Goal: Task Accomplishment & Management: Use online tool/utility

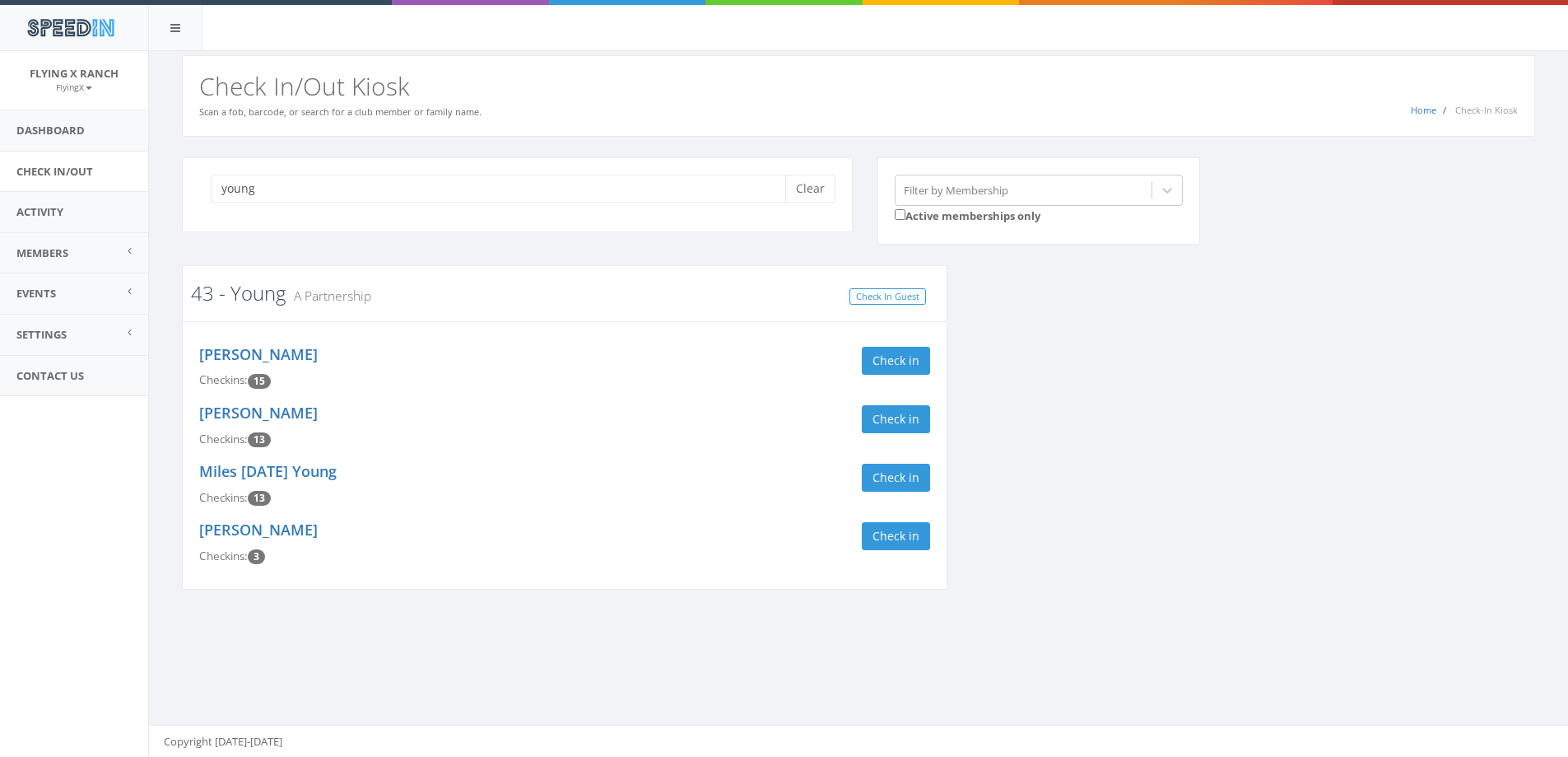
type input "young"
click at [248, 288] on link "43 - Young" at bounding box center [238, 293] width 95 height 27
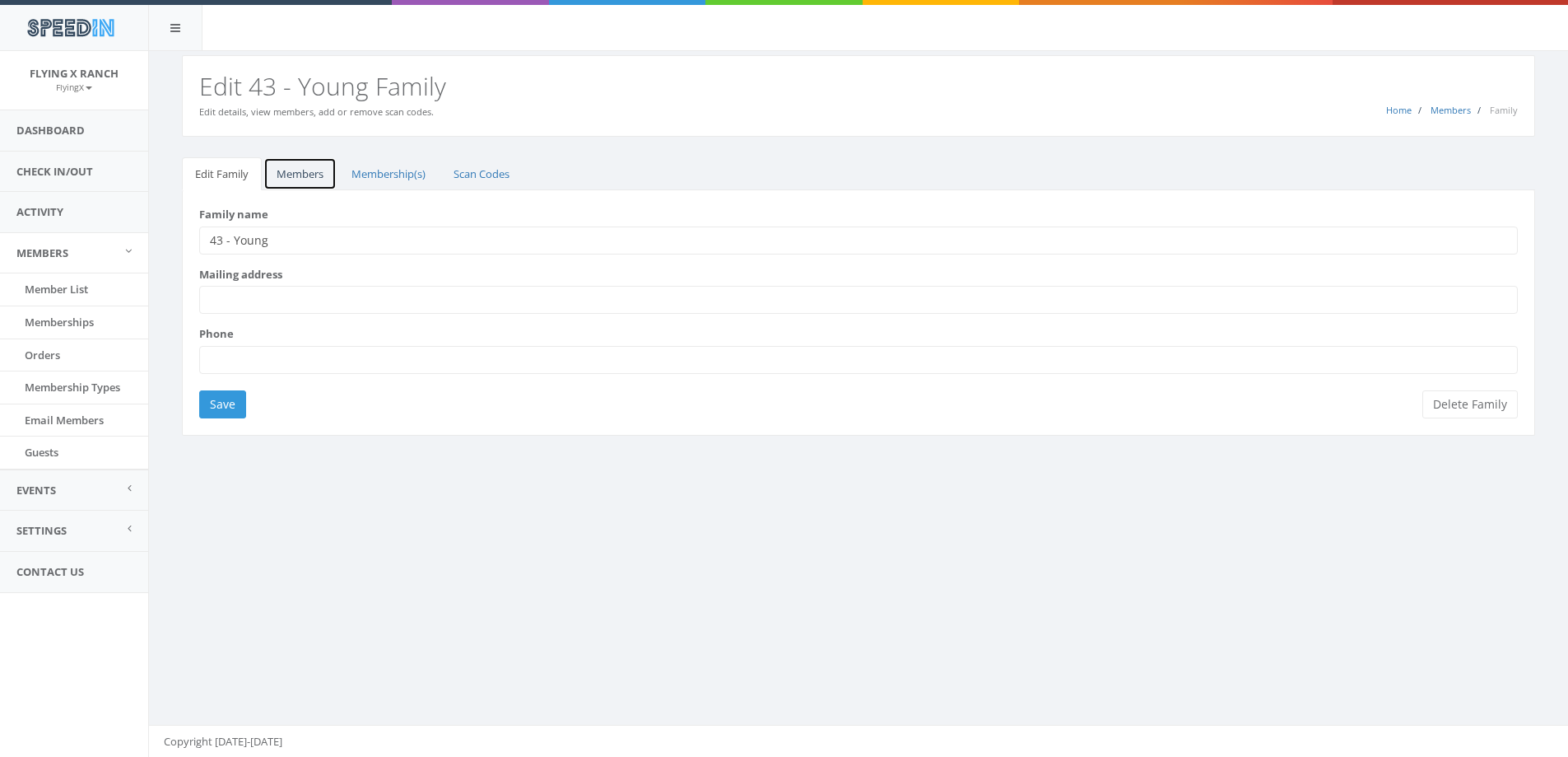
click at [304, 170] on link "Members" at bounding box center [300, 174] width 74 height 33
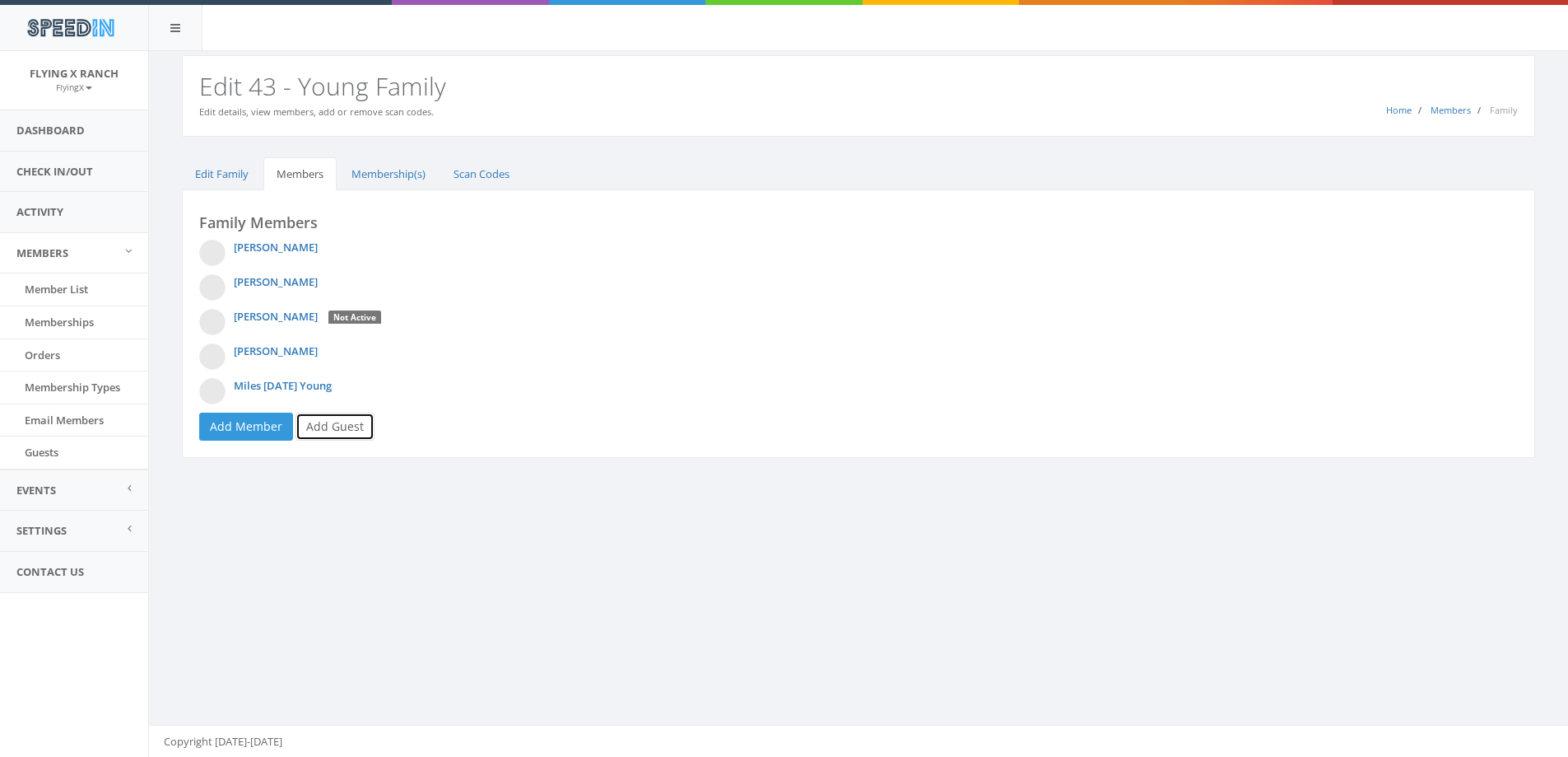
click at [343, 425] on link "Add Guest" at bounding box center [335, 426] width 79 height 28
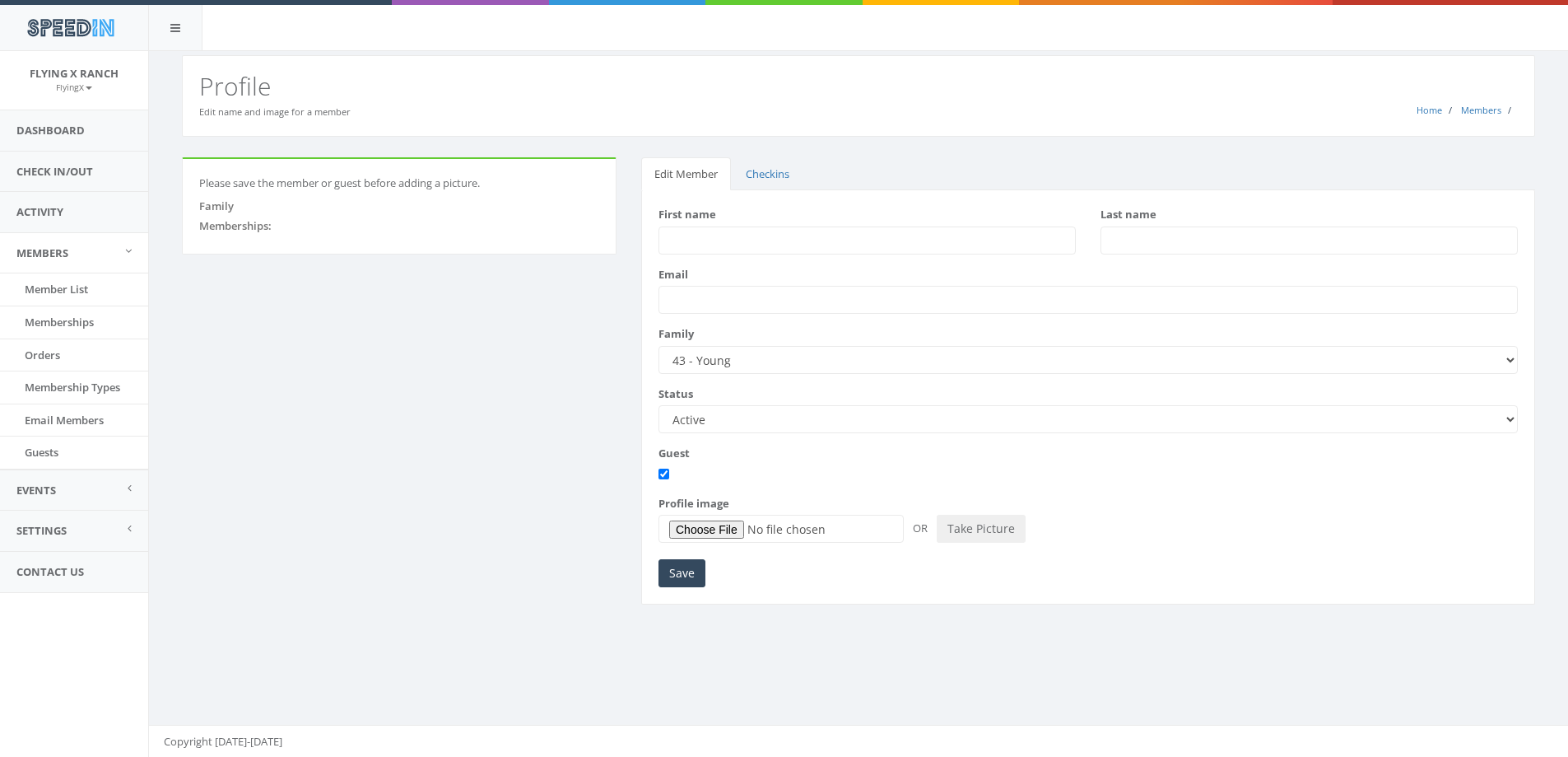
click at [704, 241] on input "First name" at bounding box center [867, 240] width 417 height 28
type input "Julie"
type input "Young"
click at [687, 576] on input "Save" at bounding box center [681, 573] width 47 height 28
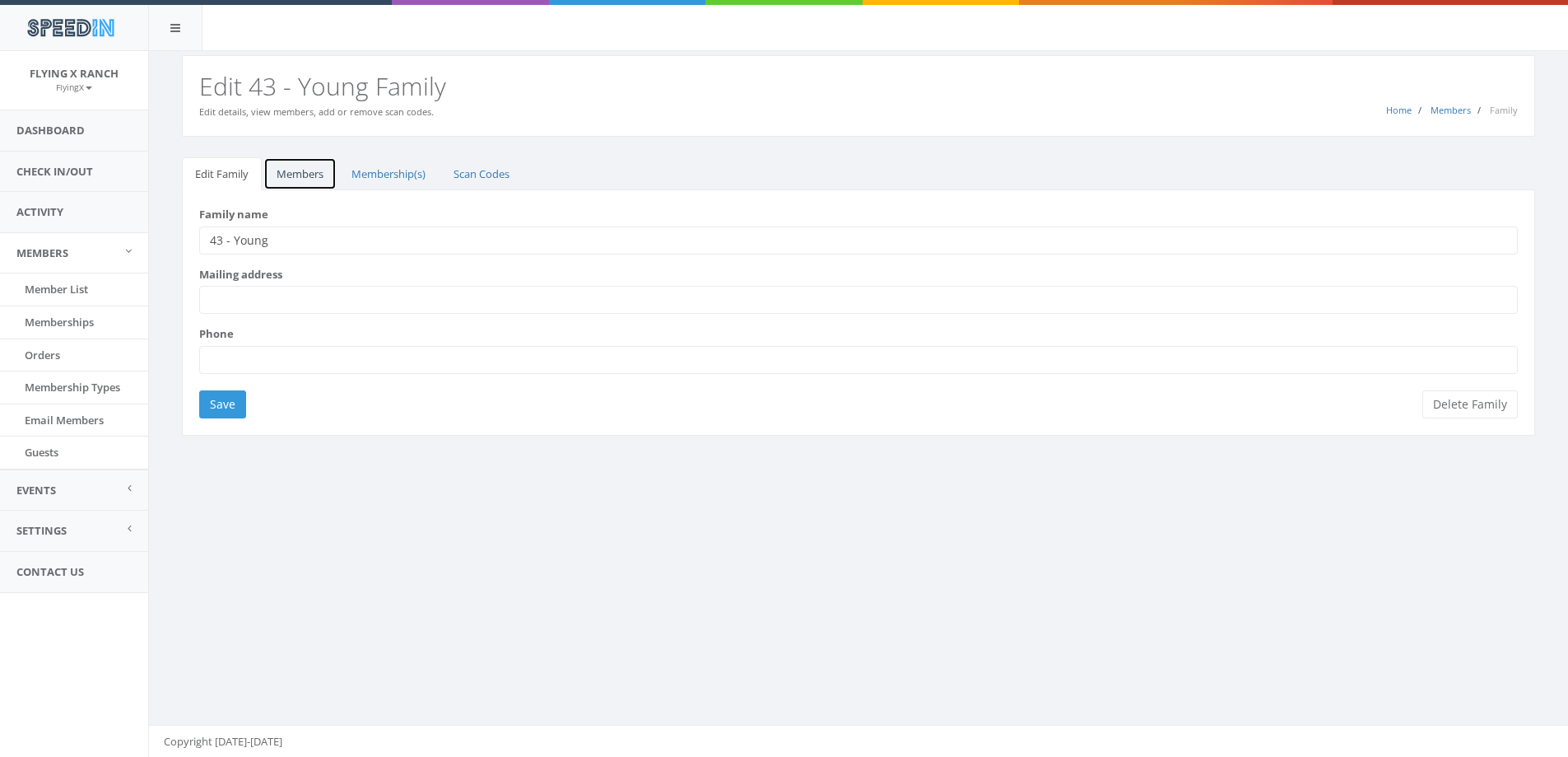
click at [309, 184] on link "Members" at bounding box center [300, 174] width 74 height 33
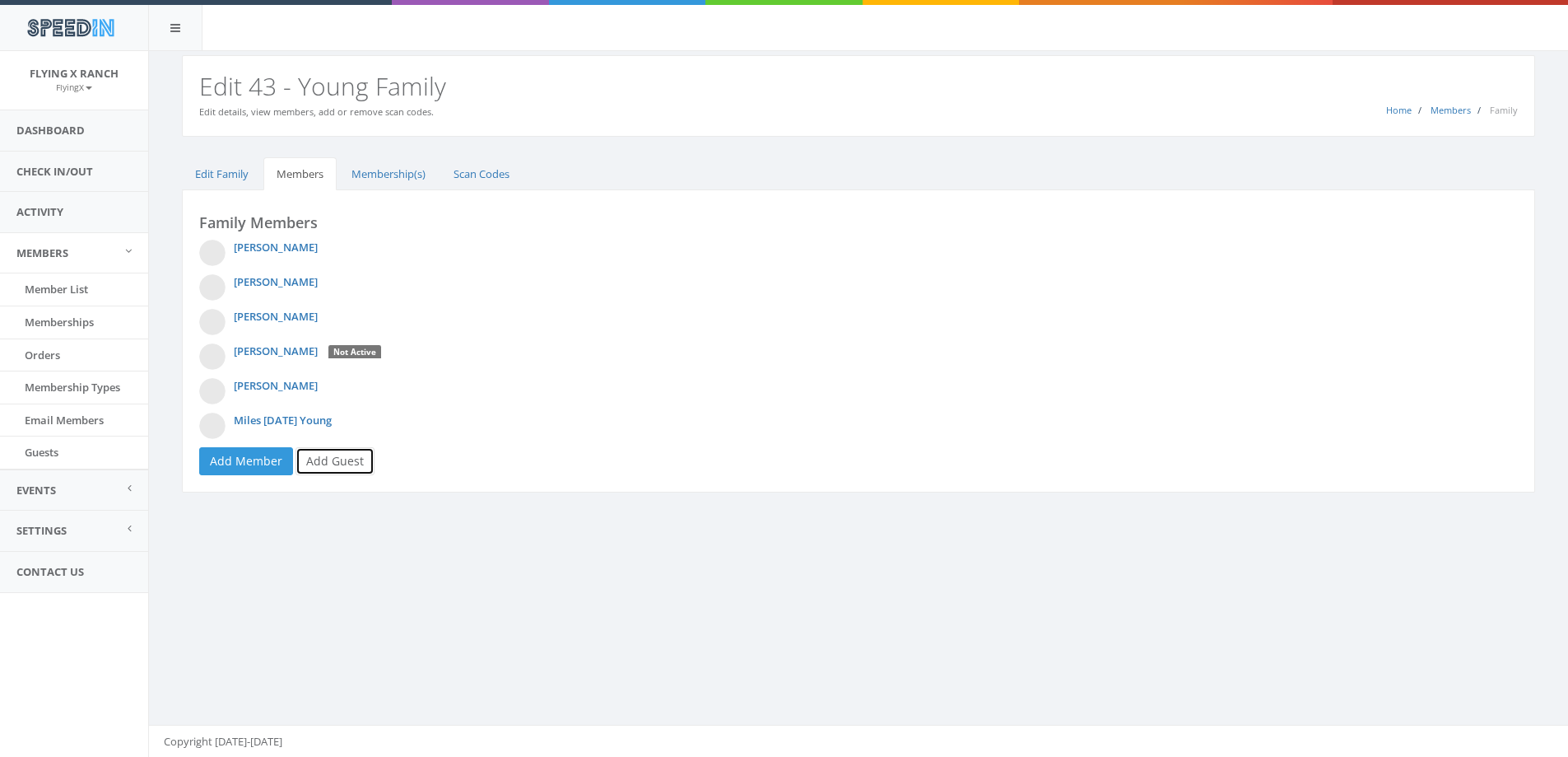
click at [323, 458] on link "Add Guest" at bounding box center [335, 461] width 79 height 28
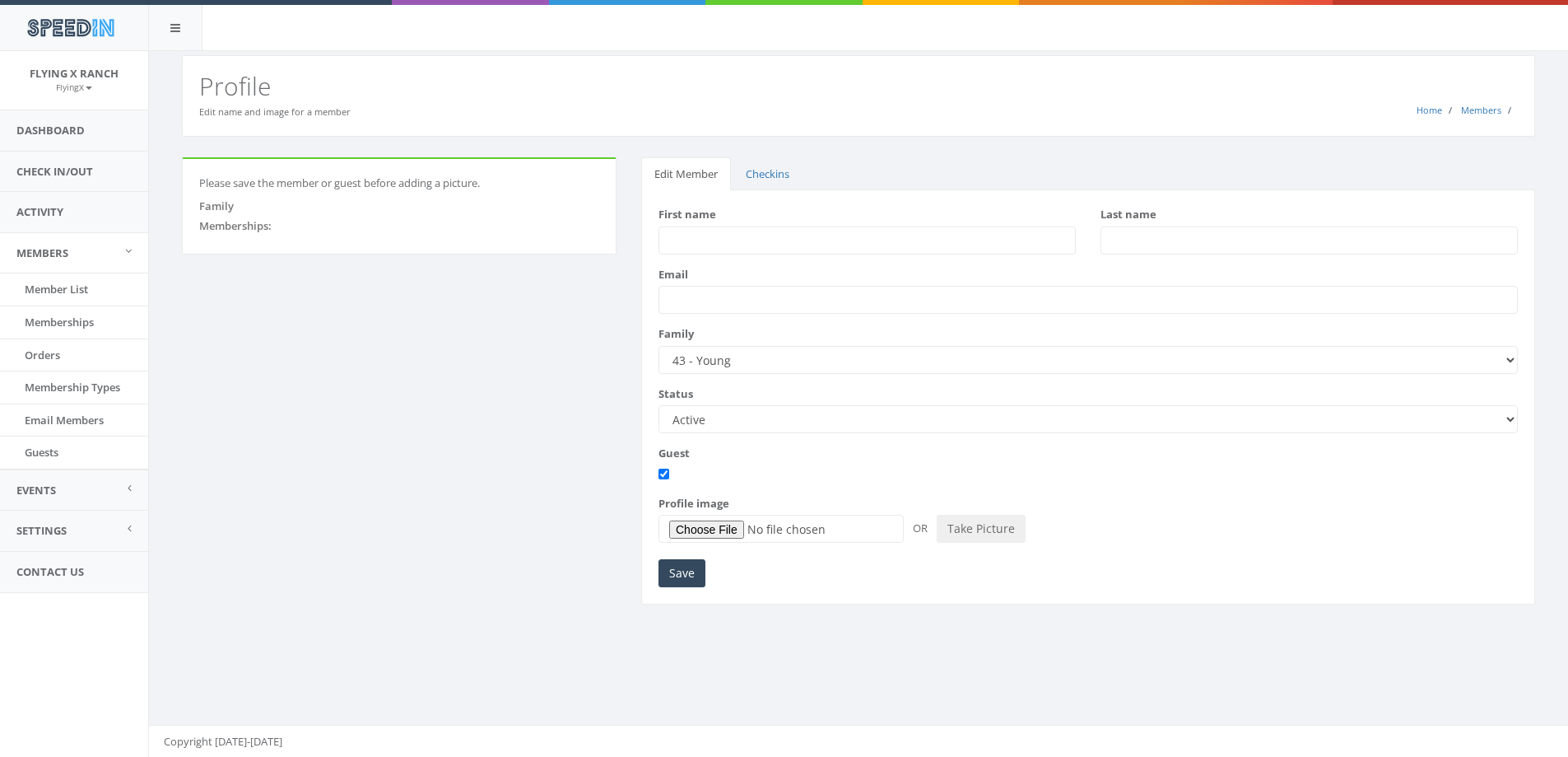
click at [723, 241] on input "First name" at bounding box center [867, 240] width 417 height 28
type input "Ben"
type input "Young"
click at [675, 578] on input "Save" at bounding box center [681, 573] width 47 height 28
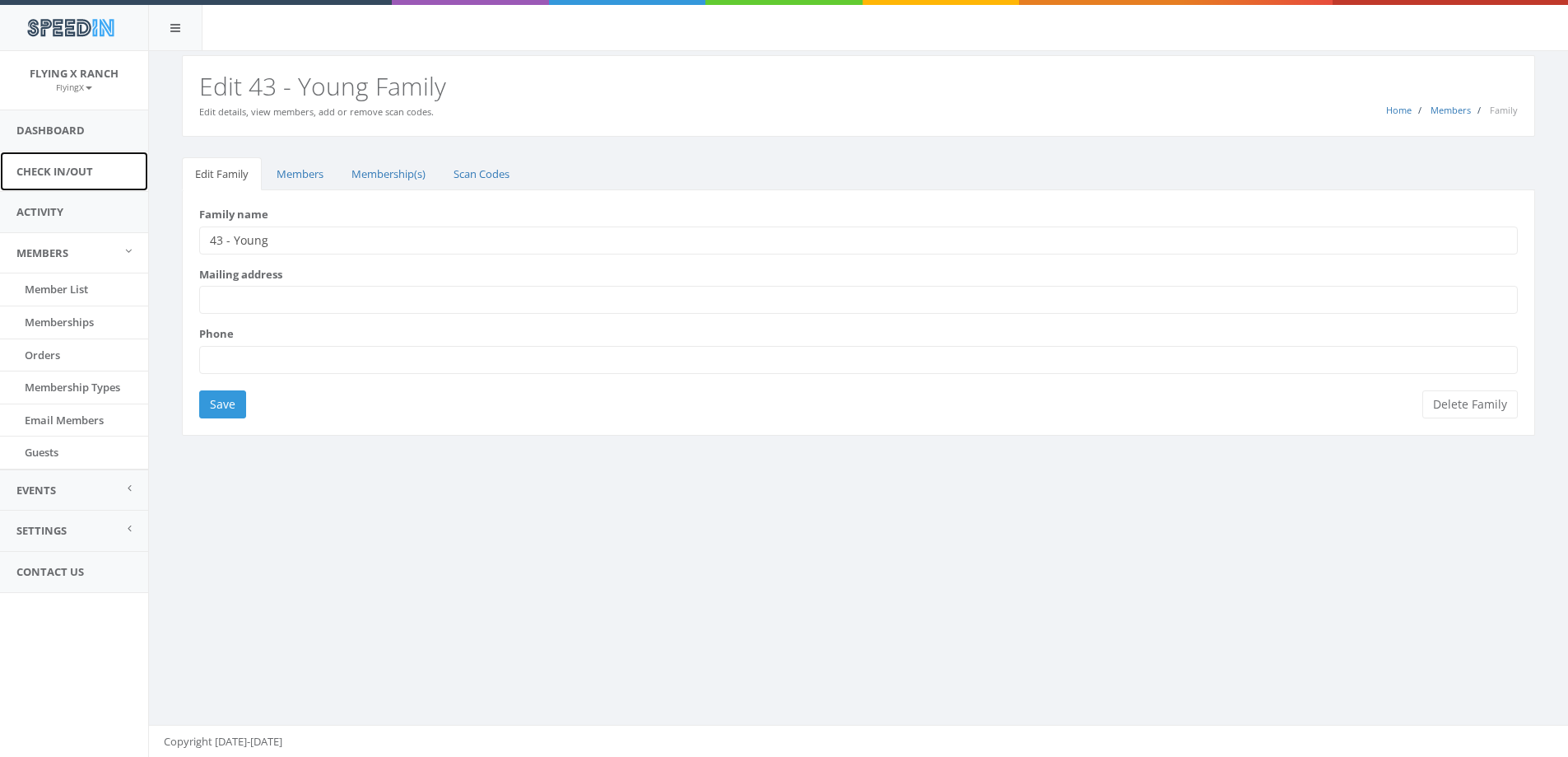
click at [62, 168] on link "Check In/Out" at bounding box center [74, 171] width 148 height 40
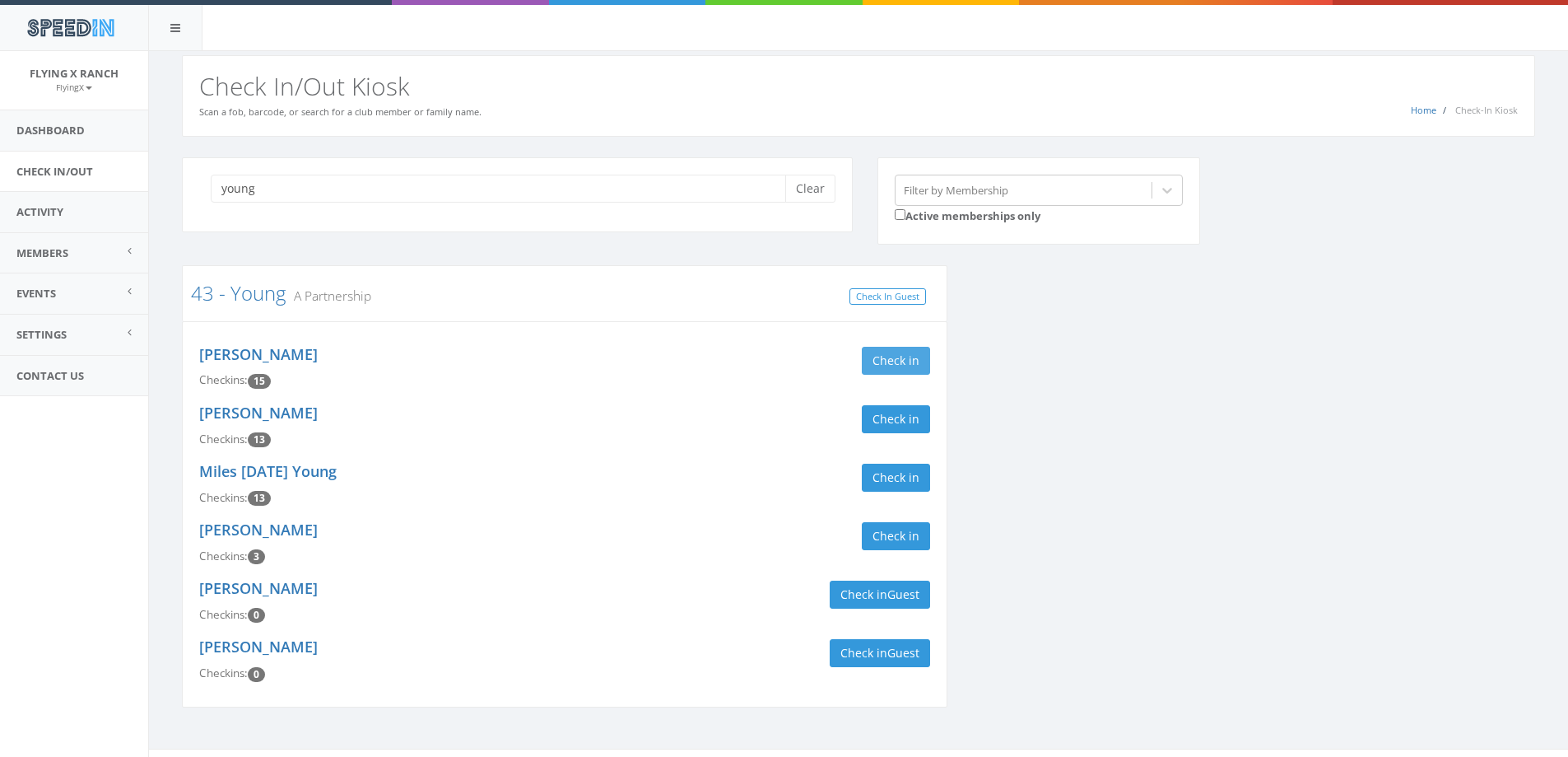
type input "young"
click at [899, 356] on button "Check in" at bounding box center [896, 360] width 68 height 28
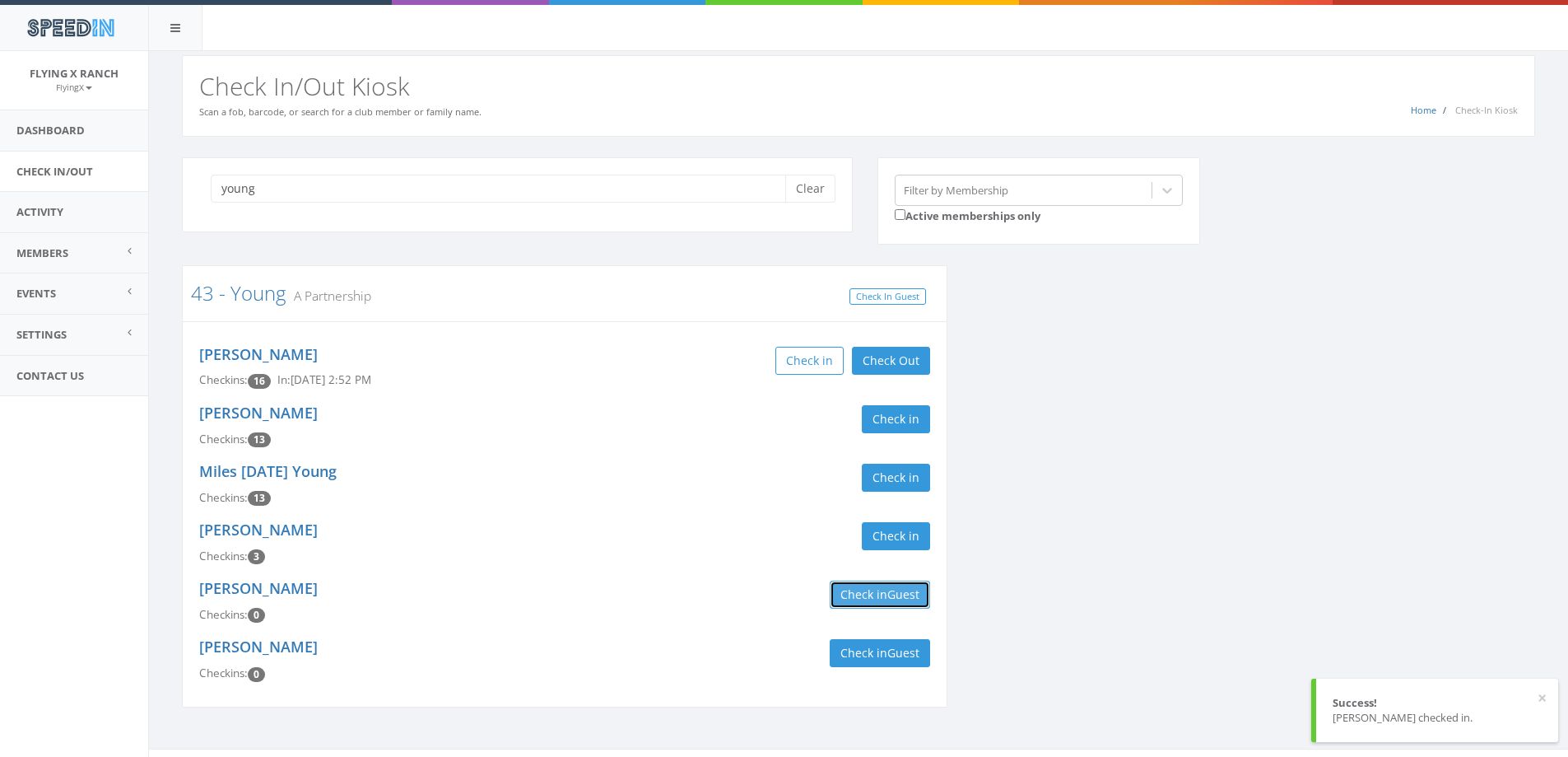
click at [898, 594] on span "Guest" at bounding box center [904, 594] width 32 height 15
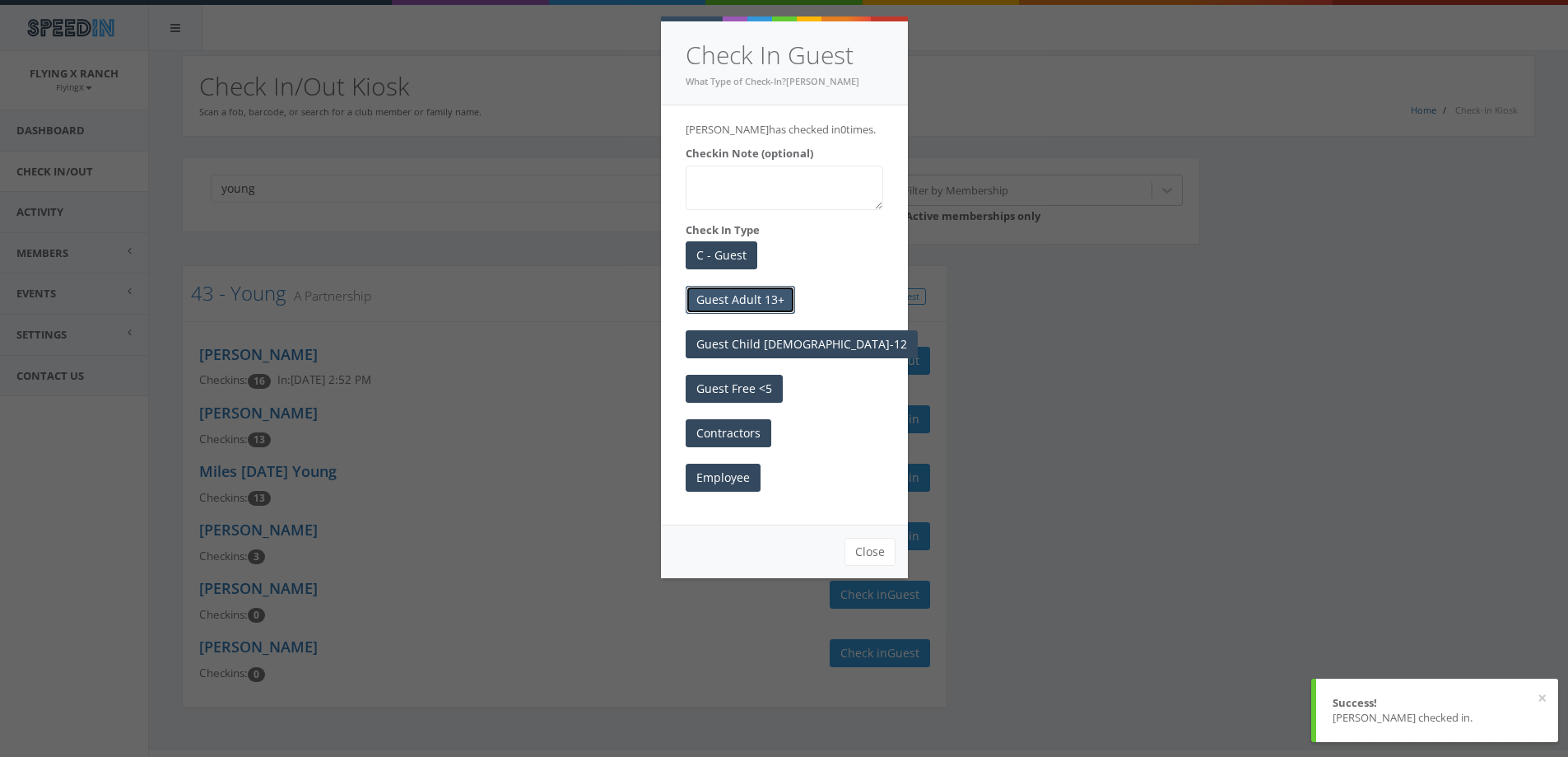
click at [746, 299] on button "Guest Adult 13+" at bounding box center [740, 299] width 109 height 28
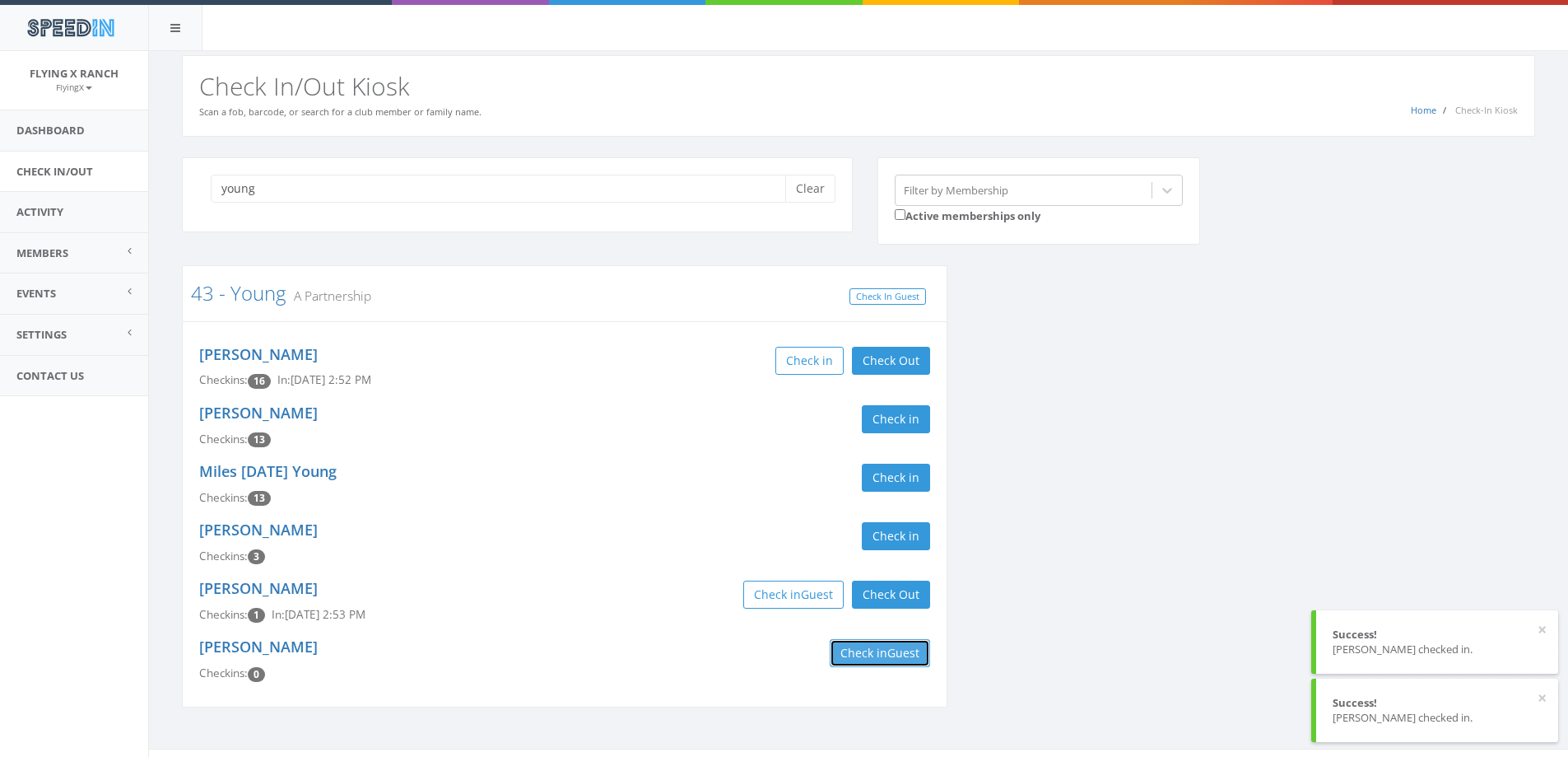
click at [858, 644] on button "Check in Guest" at bounding box center [880, 653] width 100 height 28
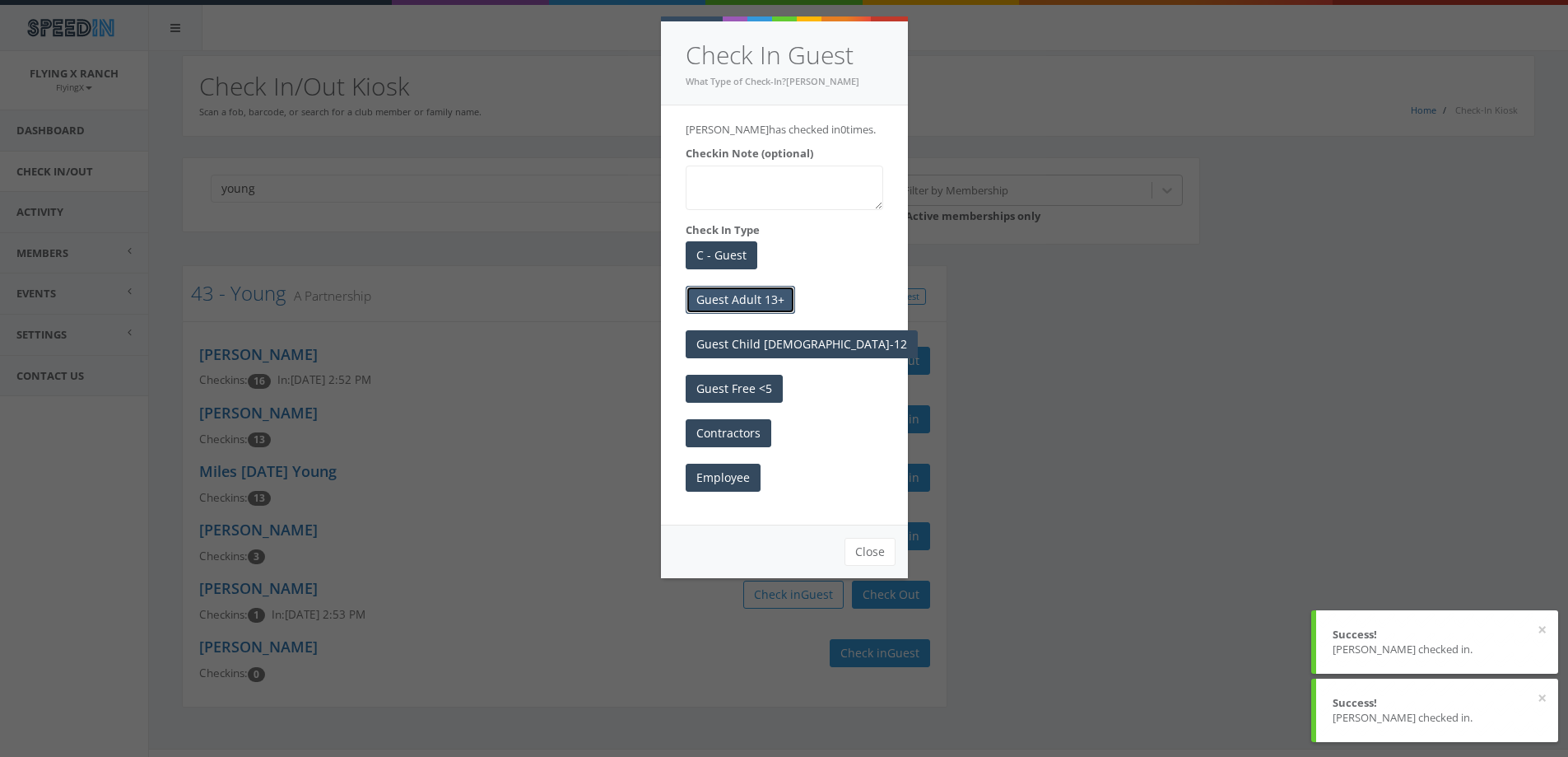
click at [753, 301] on button "Guest Adult 13+" at bounding box center [740, 299] width 109 height 28
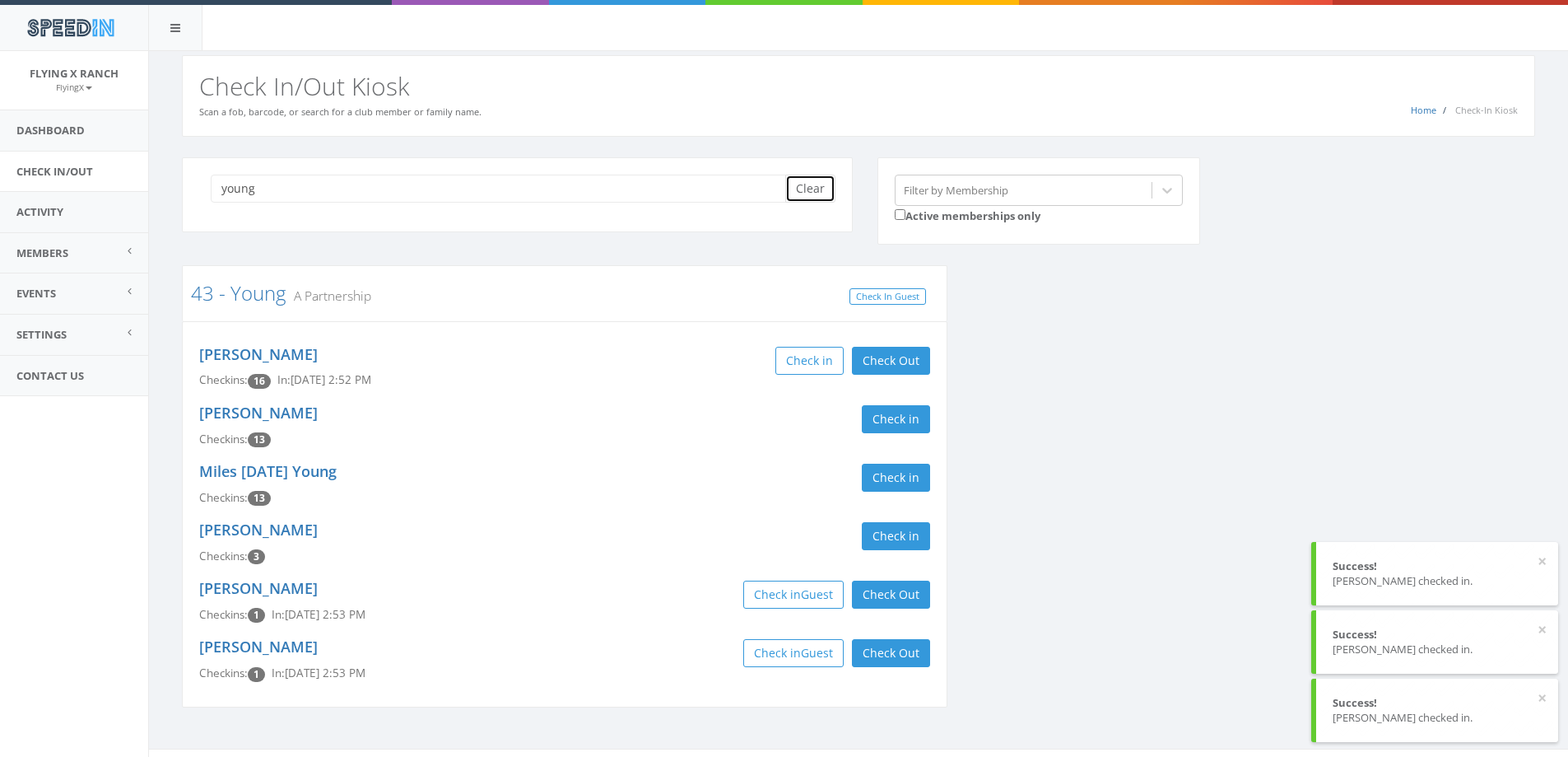
click at [810, 182] on button "Clear" at bounding box center [811, 188] width 50 height 28
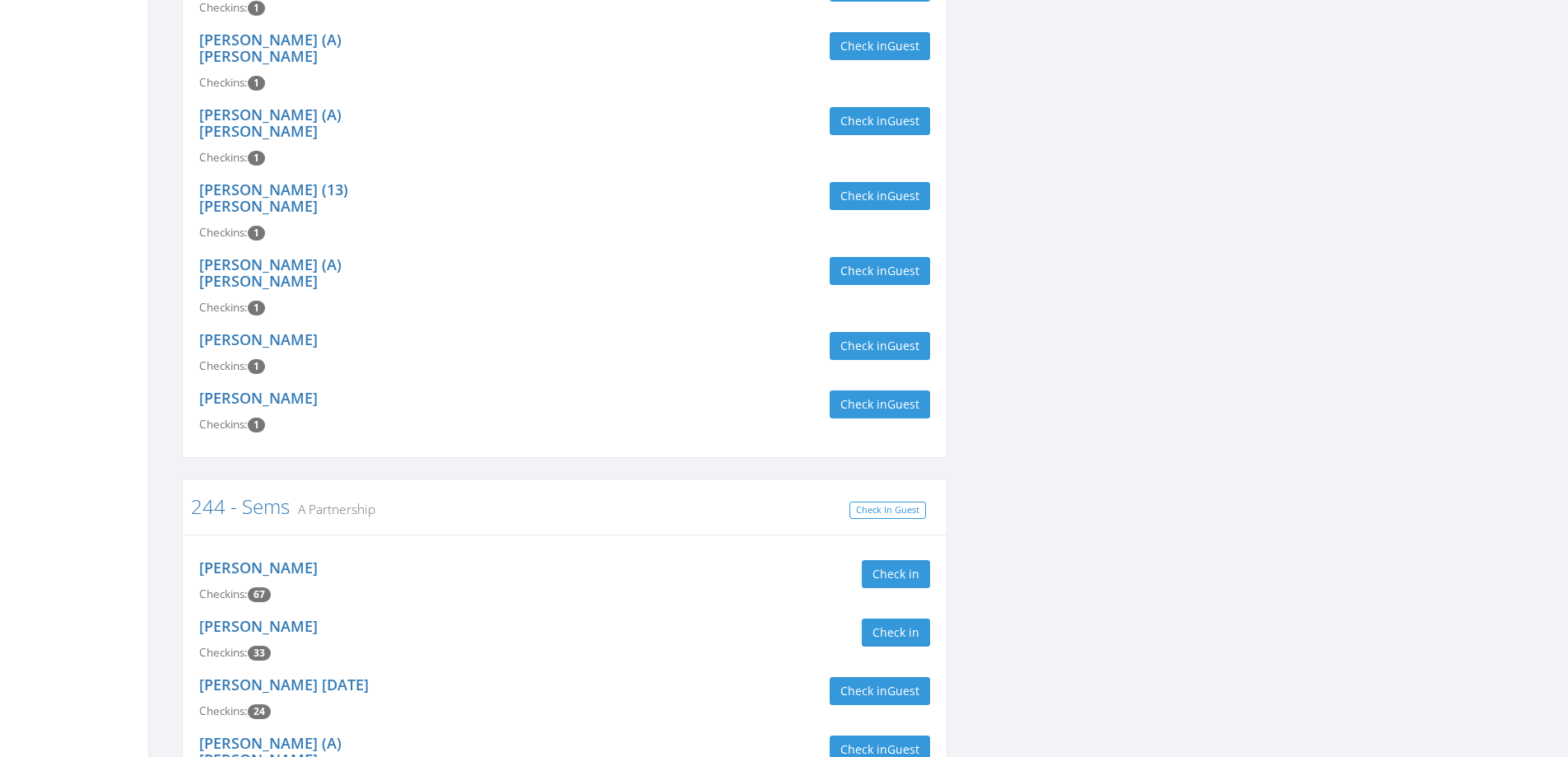
scroll to position [1400, 0]
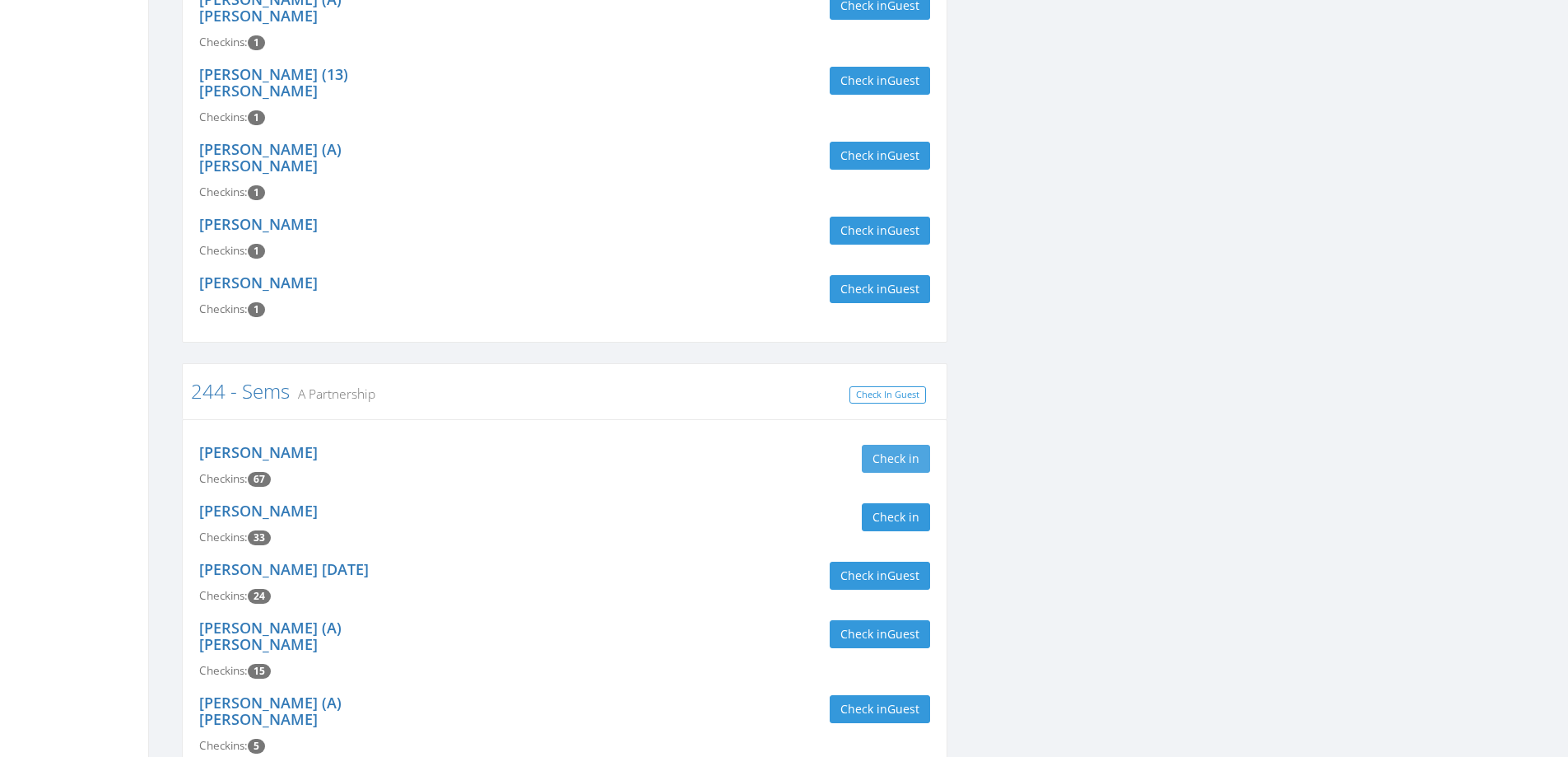
type input "sem"
click at [887, 445] on button "Check in" at bounding box center [896, 458] width 68 height 28
click at [889, 503] on button "Check in" at bounding box center [896, 517] width 68 height 28
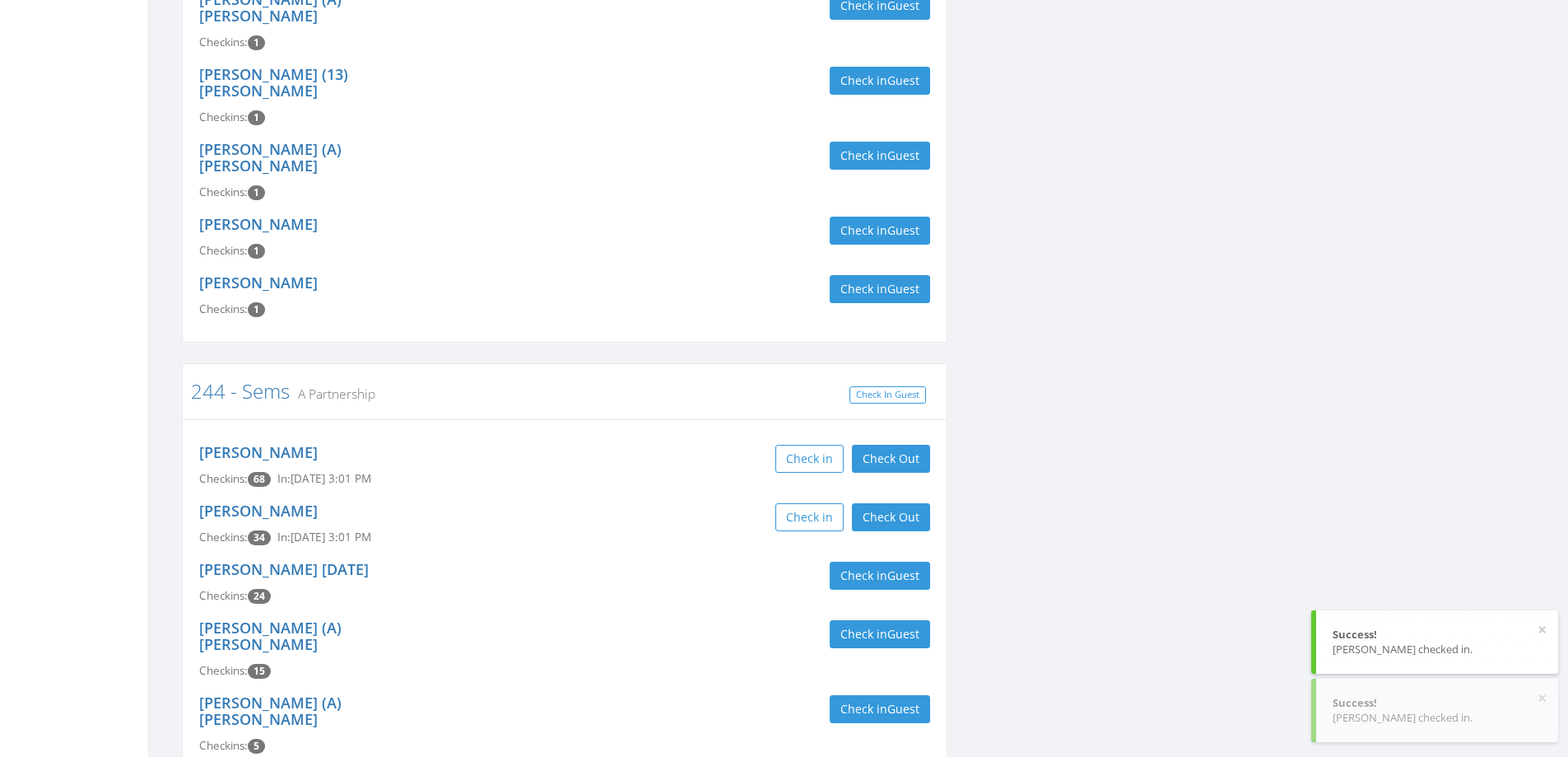
click at [702, 495] on div "[PERSON_NAME] Checkins: 34 In: [DATE] 3:01 PM Check in Check Out Check Out" at bounding box center [565, 524] width 756 height 58
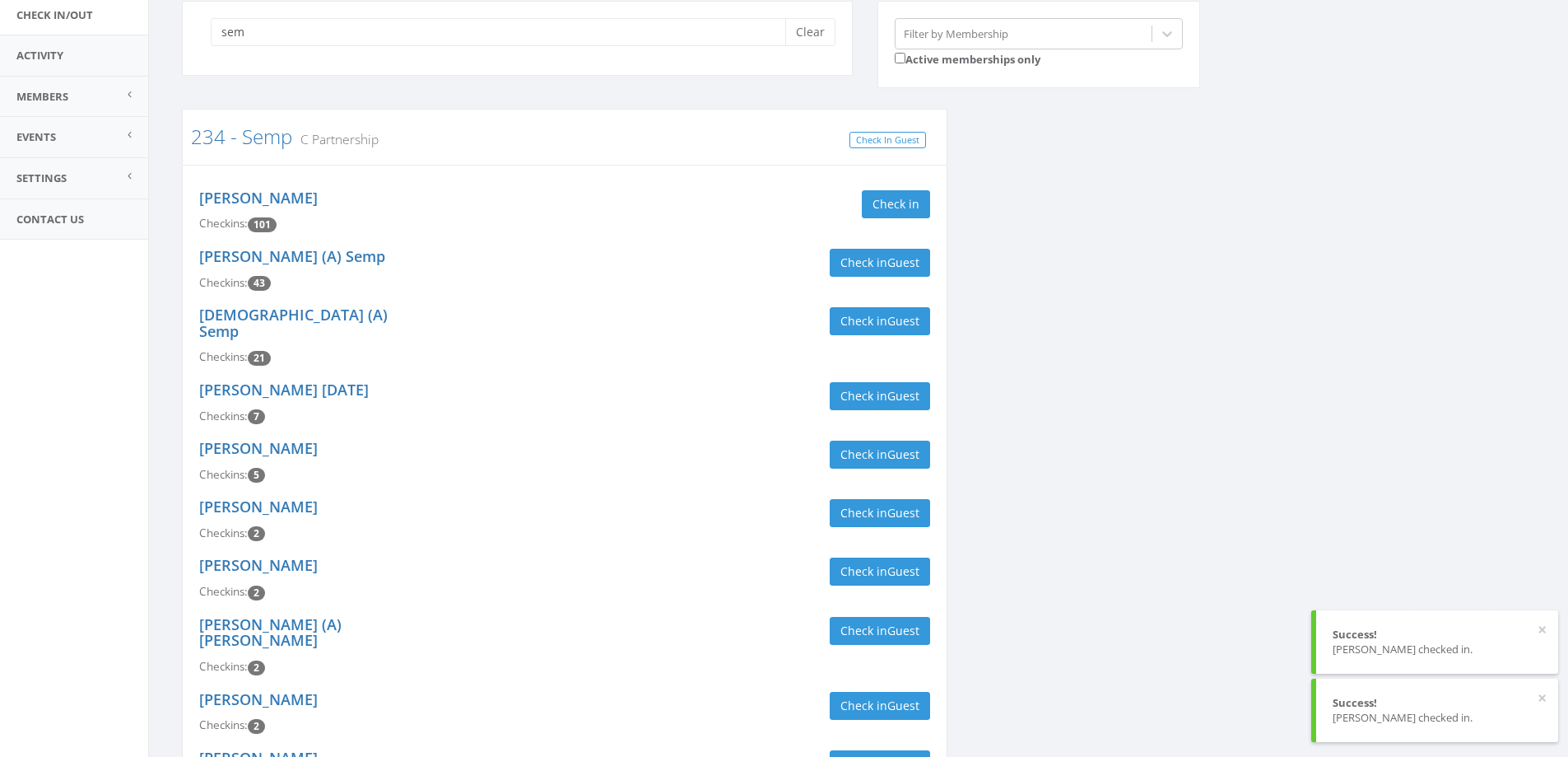
scroll to position [0, 0]
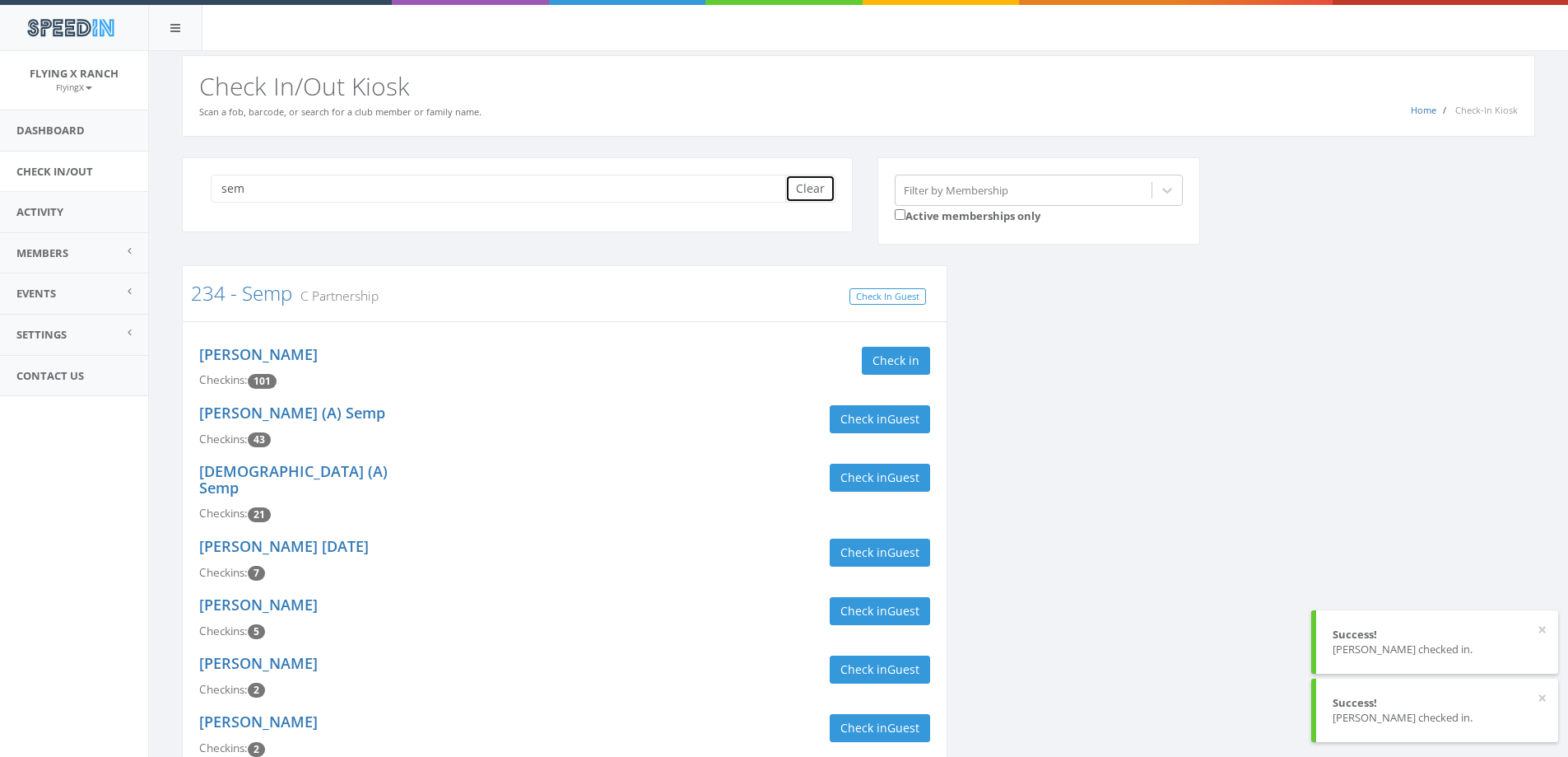
click at [809, 183] on button "Clear" at bounding box center [811, 188] width 50 height 28
